Goal: Transaction & Acquisition: Purchase product/service

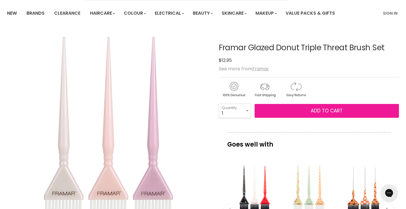
drag, startPoint x: 0, startPoint y: 0, endPoint x: 285, endPoint y: 114, distance: 307.3
click at [285, 114] on button "Add to cart" at bounding box center [327, 111] width 144 height 14
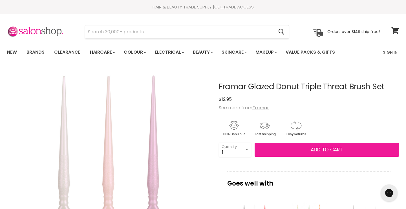
click at [278, 151] on button "Add to cart" at bounding box center [327, 150] width 144 height 14
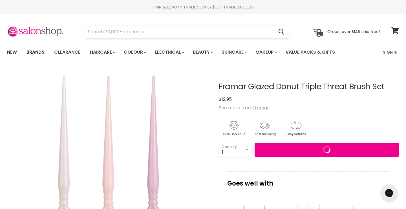
click at [42, 53] on link "Brands" at bounding box center [35, 52] width 27 height 12
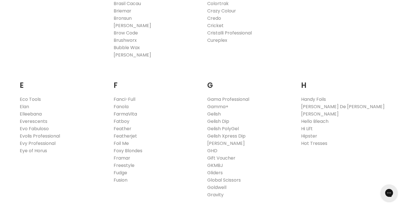
scroll to position [300, 0]
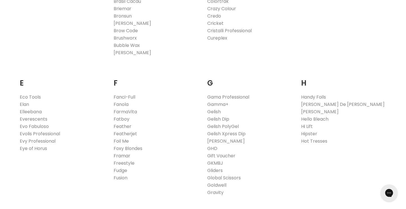
click at [124, 156] on link "Framar" at bounding box center [122, 155] width 17 height 6
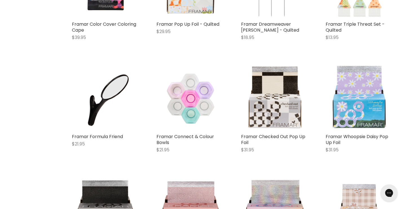
scroll to position [1220, 0]
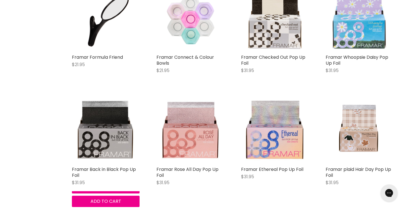
click at [121, 155] on img "Main content" at bounding box center [106, 130] width 68 height 68
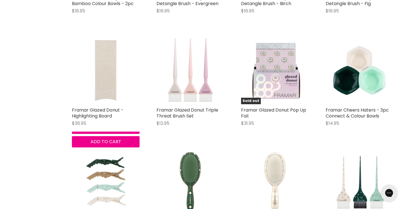
scroll to position [2306, 0]
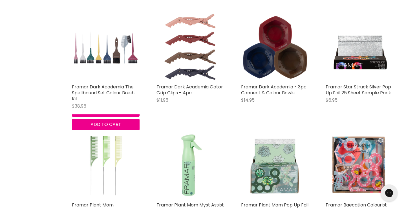
scroll to position [1771, 0]
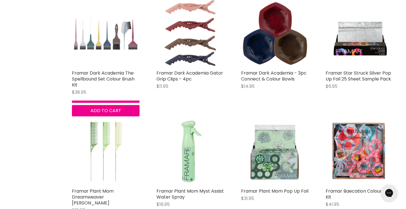
click at [109, 35] on img "Main content" at bounding box center [106, 33] width 68 height 68
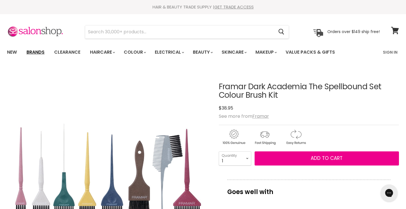
click at [43, 53] on link "Brands" at bounding box center [35, 52] width 27 height 12
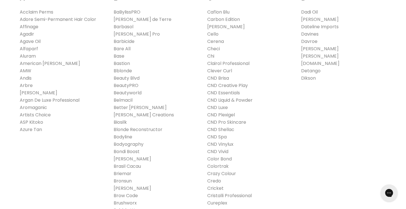
scroll to position [136, 0]
click at [217, 165] on link "Colortrak" at bounding box center [217, 165] width 21 height 6
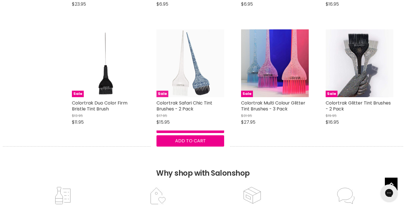
scroll to position [1943, 0]
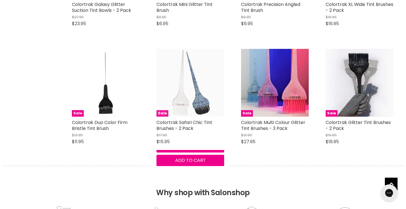
click at [200, 104] on img "Main content" at bounding box center [191, 83] width 68 height 68
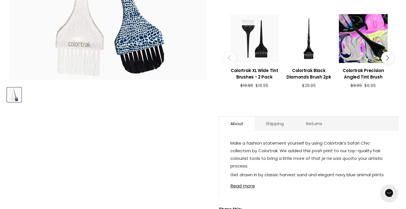
scroll to position [231, 0]
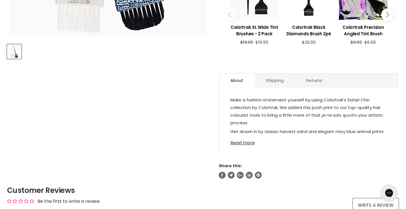
click at [244, 143] on link "Read more" at bounding box center [308, 141] width 157 height 8
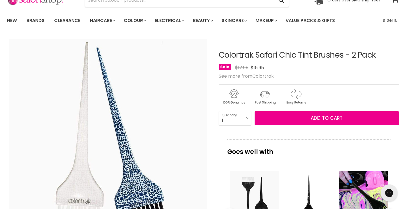
scroll to position [26, 0]
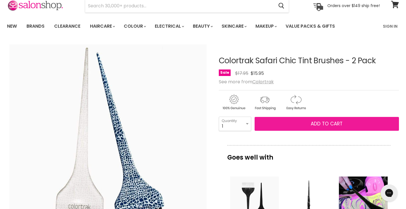
click at [300, 121] on button "Add to cart" at bounding box center [327, 124] width 144 height 14
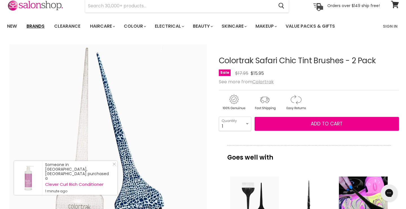
click at [45, 25] on link "Brands" at bounding box center [35, 26] width 27 height 12
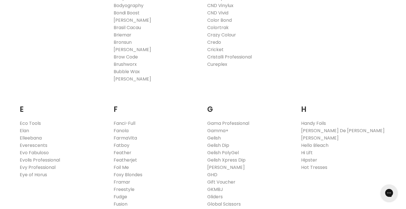
scroll to position [280, 0]
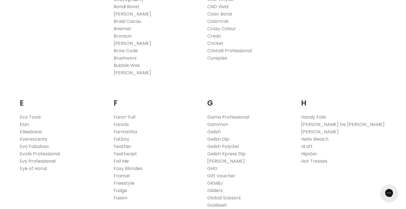
click at [46, 160] on link "Evy Professional" at bounding box center [38, 161] width 36 height 6
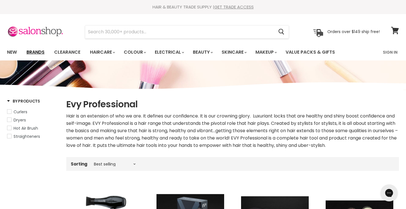
click at [41, 56] on link "Brands" at bounding box center [35, 52] width 27 height 12
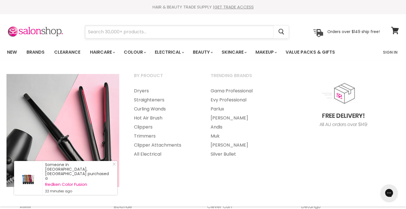
click at [172, 27] on input "Search" at bounding box center [179, 31] width 189 height 13
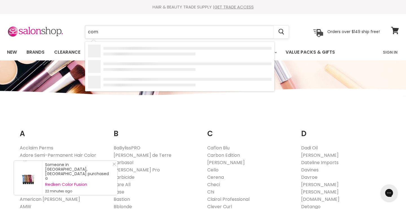
type input "comb"
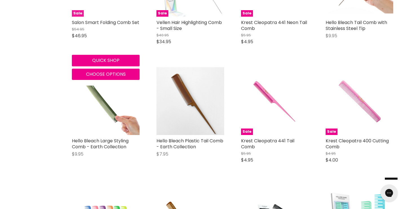
scroll to position [292, 0]
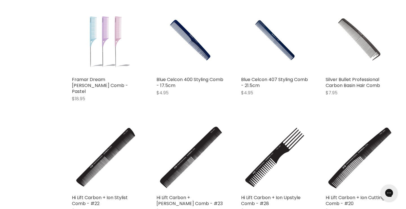
scroll to position [1178, 0]
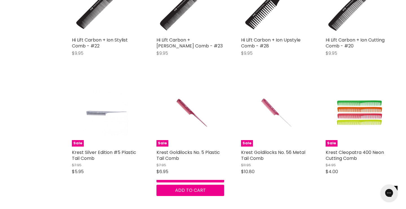
scroll to position [1374, 0]
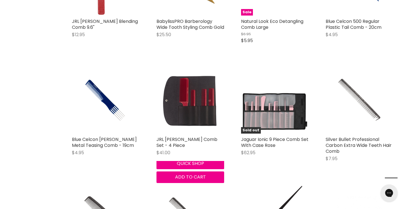
scroll to position [2041, 0]
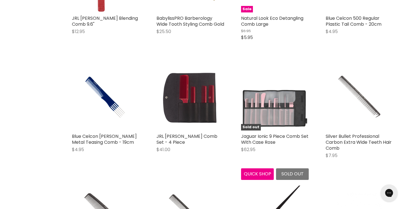
click at [282, 98] on img "Main content" at bounding box center [275, 97] width 68 height 68
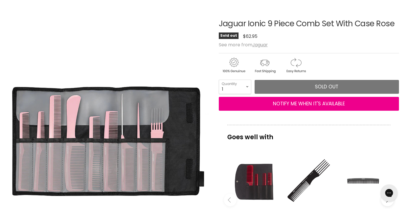
scroll to position [63, 0]
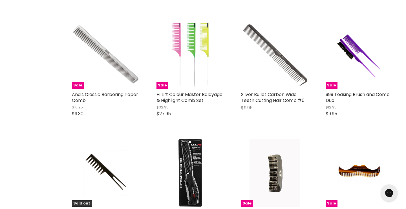
scroll to position [1036, 0]
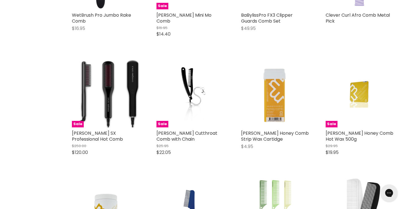
scroll to position [1405, 0]
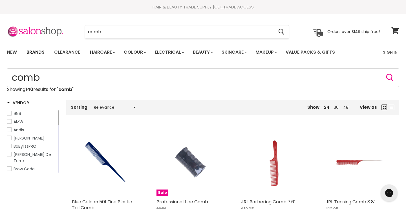
click at [38, 52] on link "Brands" at bounding box center [35, 52] width 27 height 12
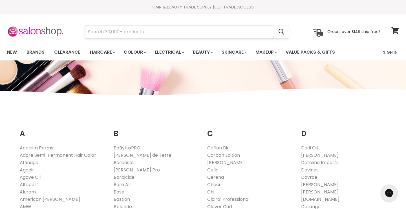
click at [224, 35] on input "Search" at bounding box center [179, 31] width 189 height 13
type input "pins"
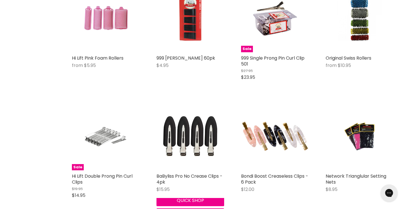
scroll to position [374, 0]
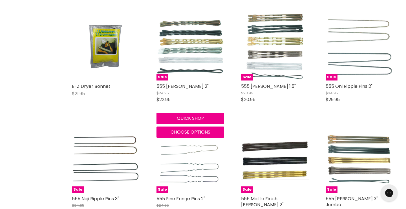
scroll to position [602, 0]
